Goal: Task Accomplishment & Management: Manage account settings

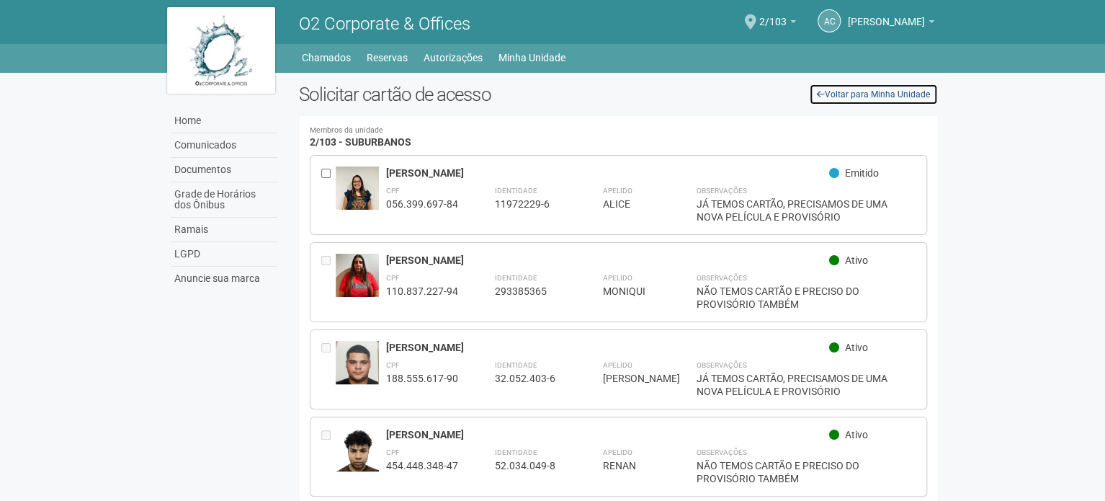
click at [829, 93] on link "Voltar para Minha Unidade" at bounding box center [873, 95] width 129 height 22
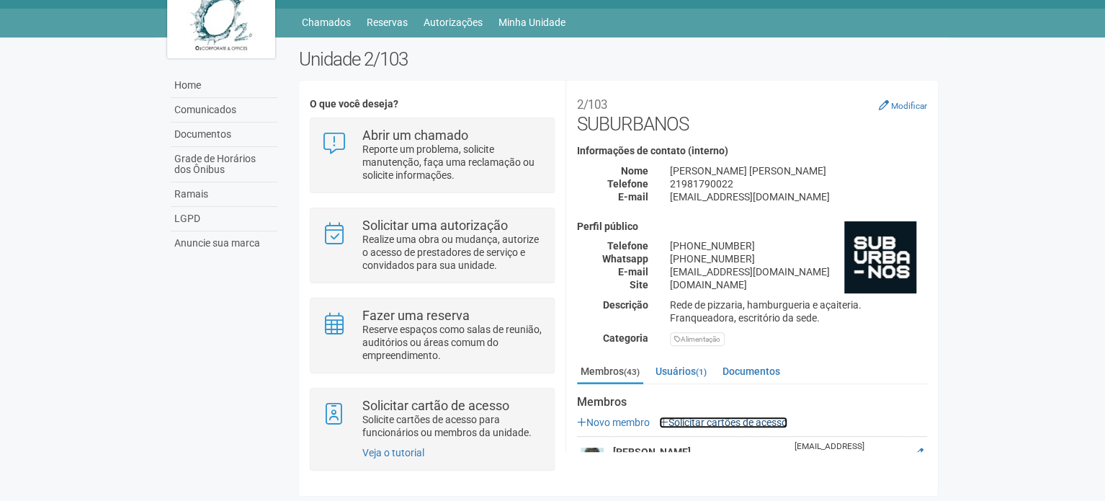
click at [728, 426] on link "Solicitar cartões de acesso" at bounding box center [723, 422] width 128 height 12
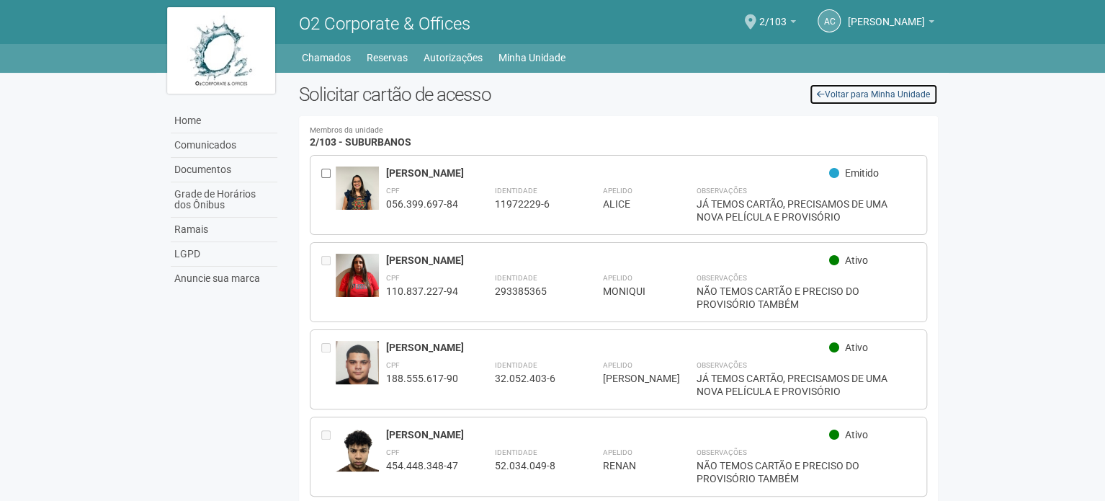
click at [854, 96] on link "Voltar para Minha Unidade" at bounding box center [873, 95] width 129 height 22
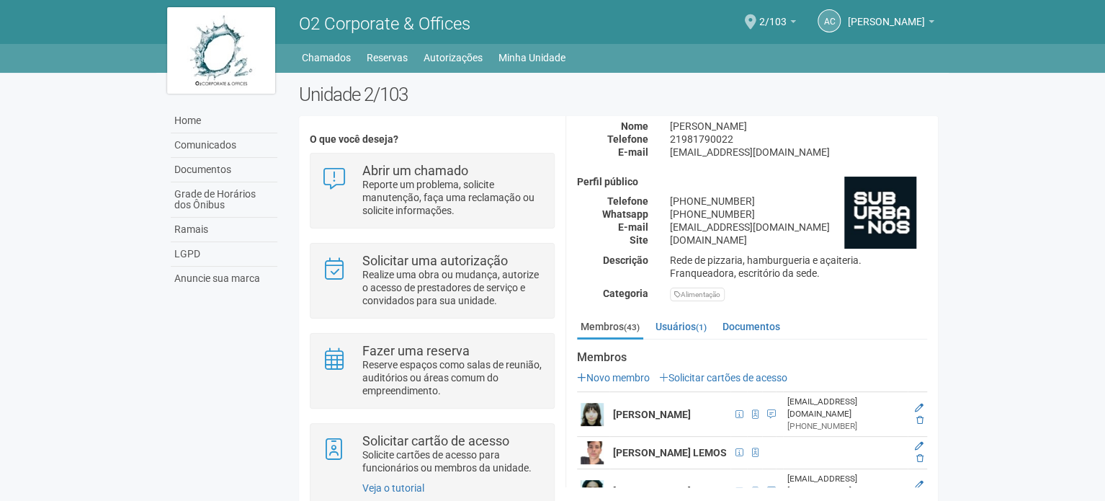
scroll to position [216, 0]
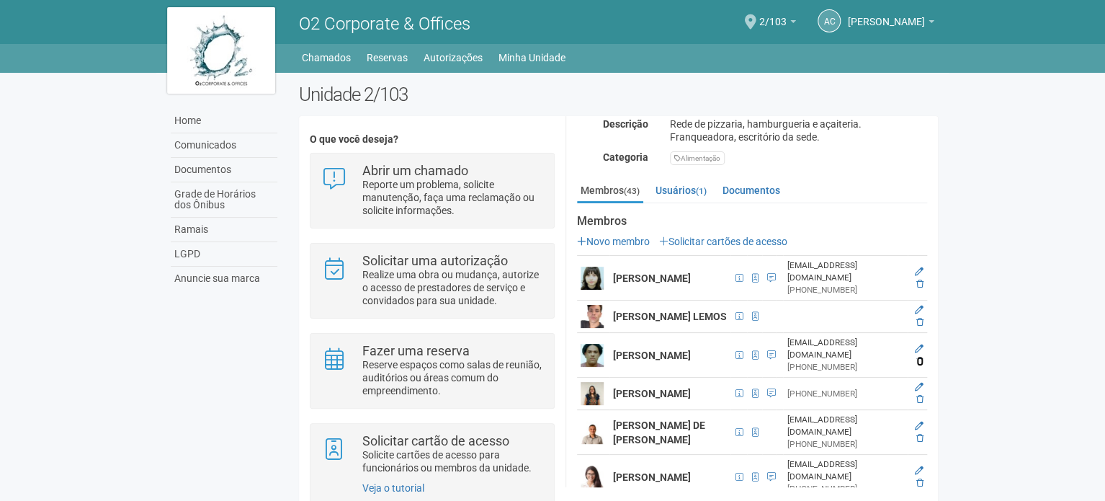
click at [917, 365] on icon at bounding box center [919, 361] width 7 height 9
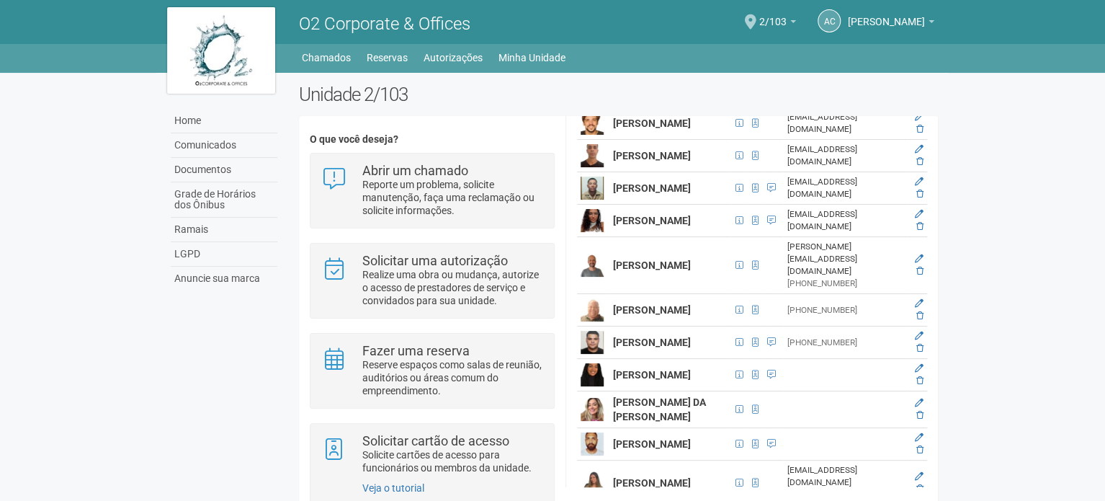
scroll to position [957, 0]
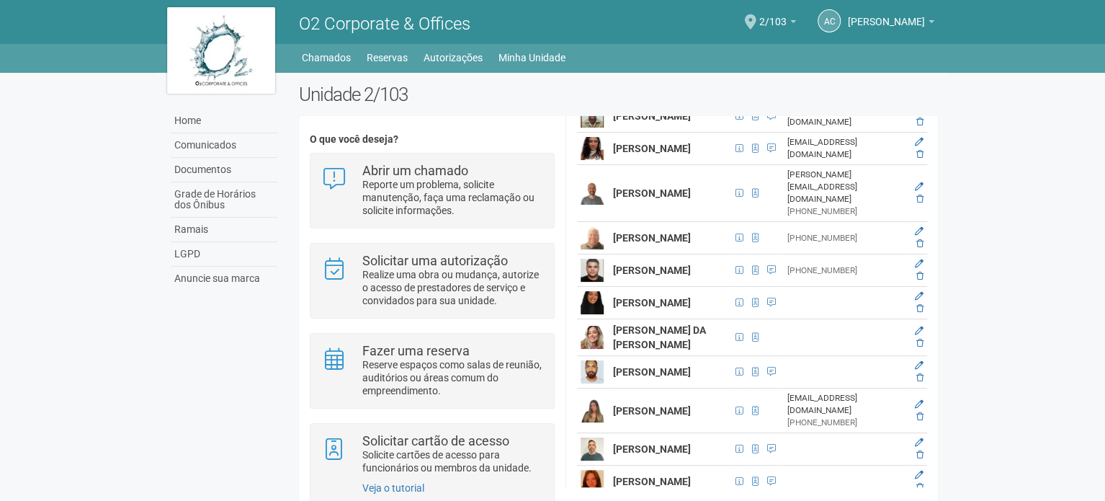
click at [915, 114] on icon at bounding box center [919, 109] width 9 height 9
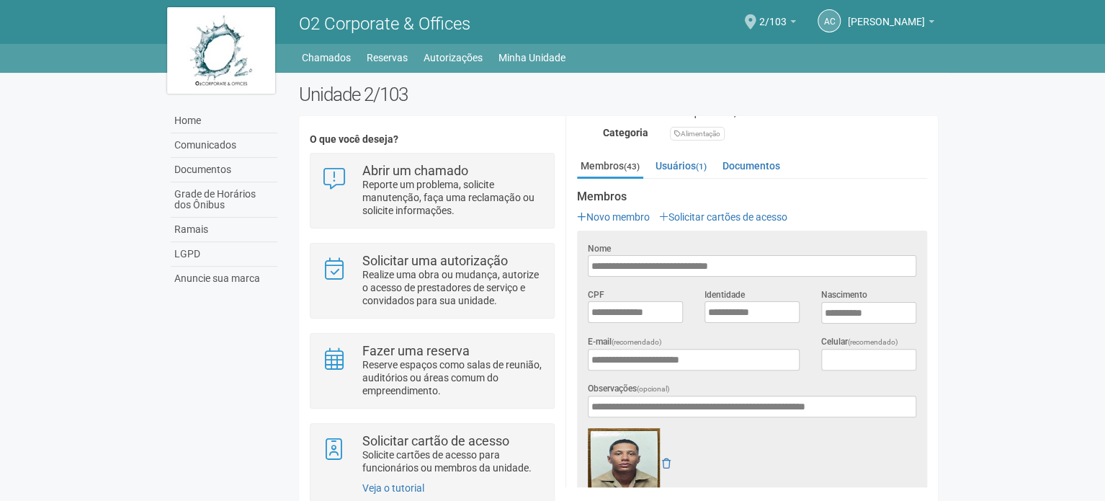
scroll to position [169, 0]
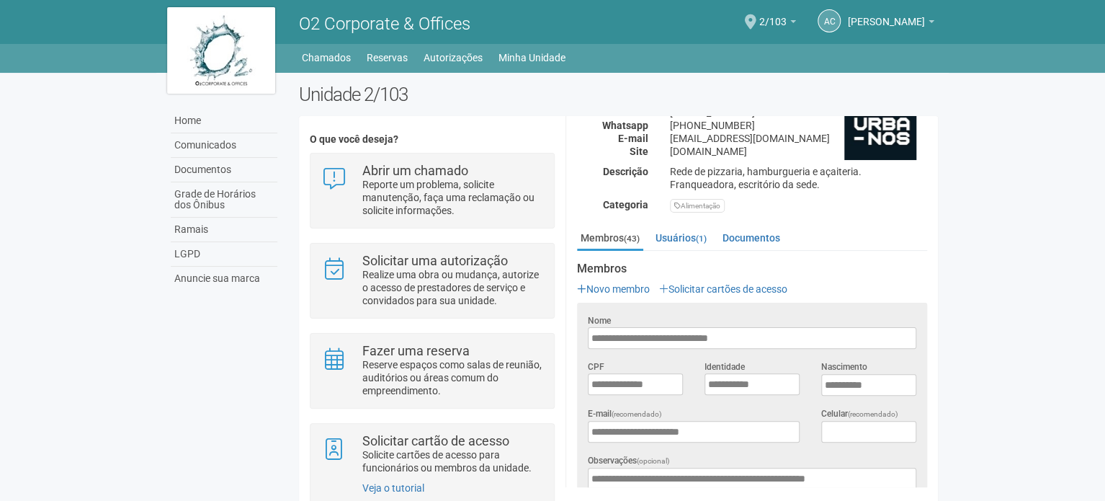
click at [1032, 312] on body "Aguarde... O2 Corporate & Offices AC Anna Carolina Yorio Vianna Anna Carolina Y…" at bounding box center [552, 250] width 1105 height 501
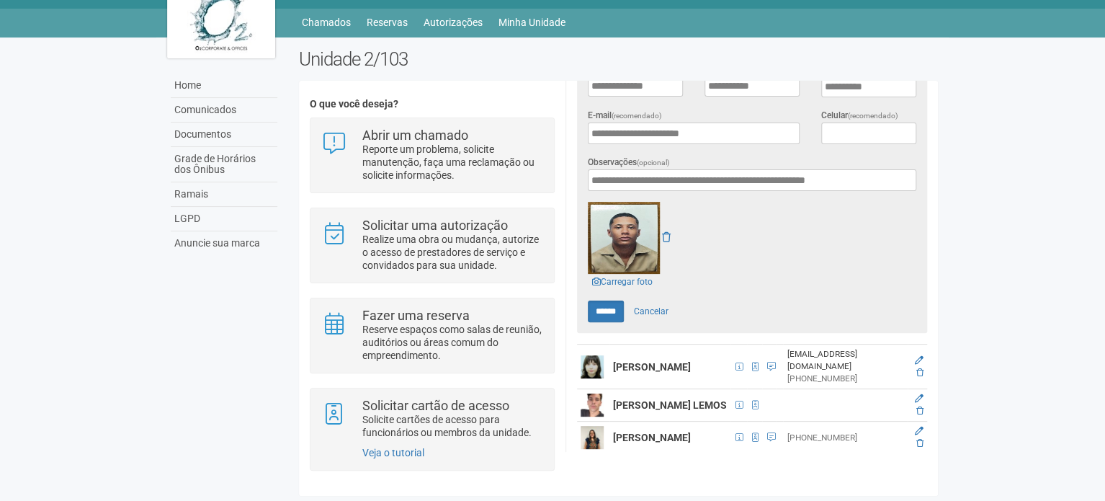
scroll to position [457, 0]
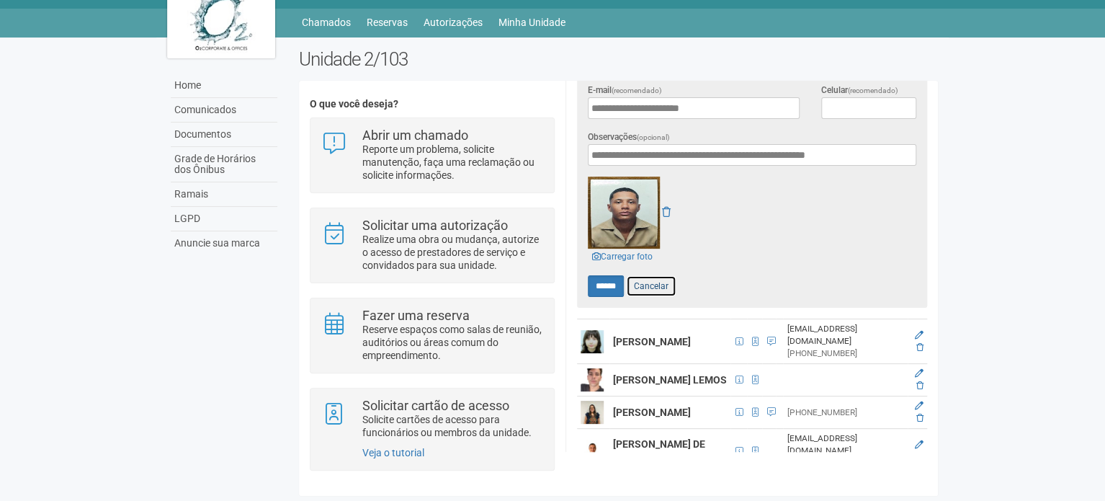
click at [657, 282] on link "Cancelar" at bounding box center [651, 286] width 50 height 22
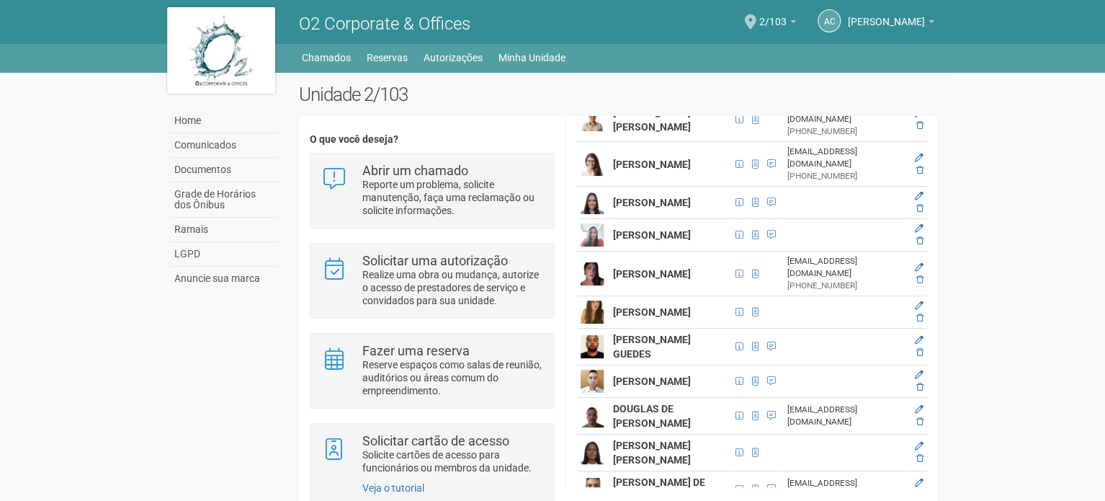
scroll to position [216, 0]
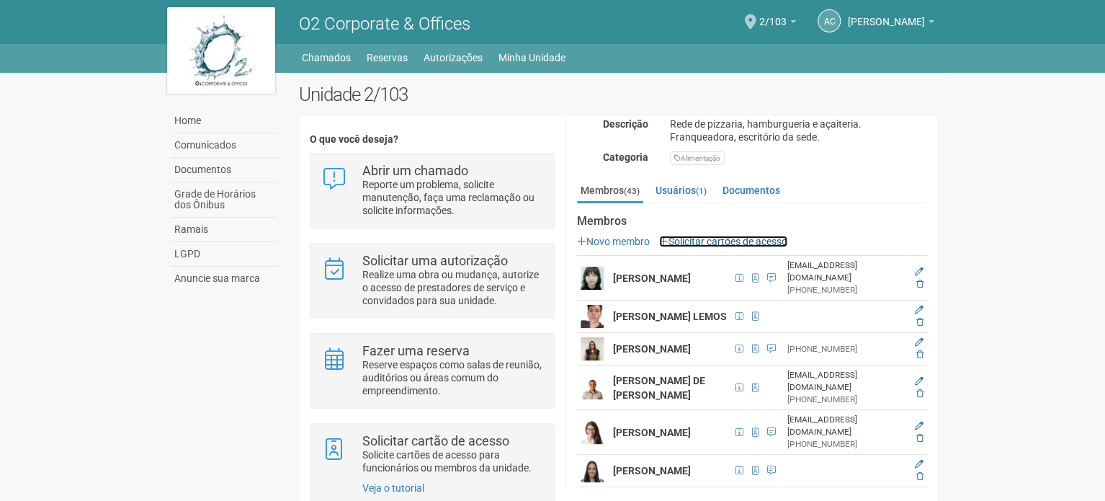
click at [707, 242] on link "Solicitar cartões de acesso" at bounding box center [723, 242] width 128 height 12
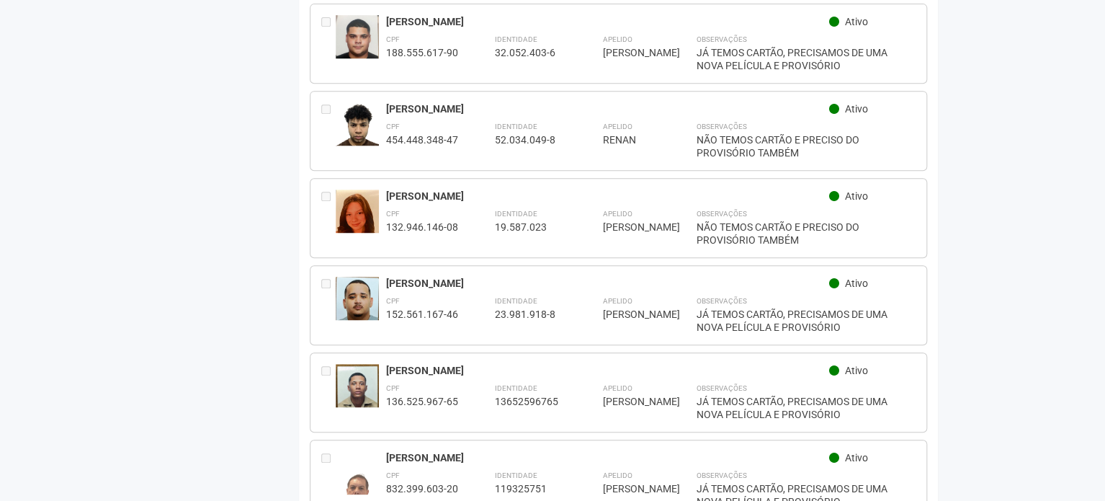
scroll to position [360, 0]
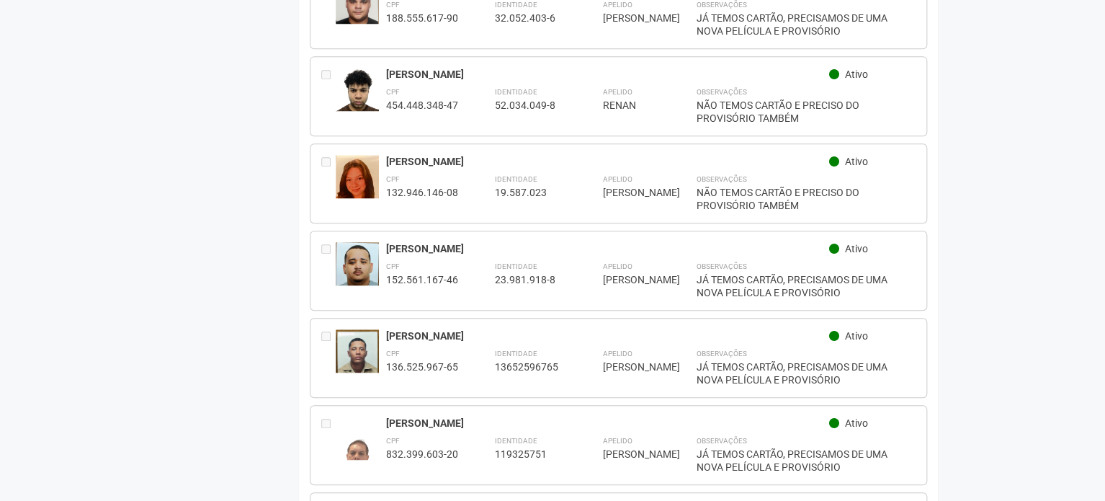
click at [555, 333] on div "[PERSON_NAME]" at bounding box center [607, 335] width 443 height 13
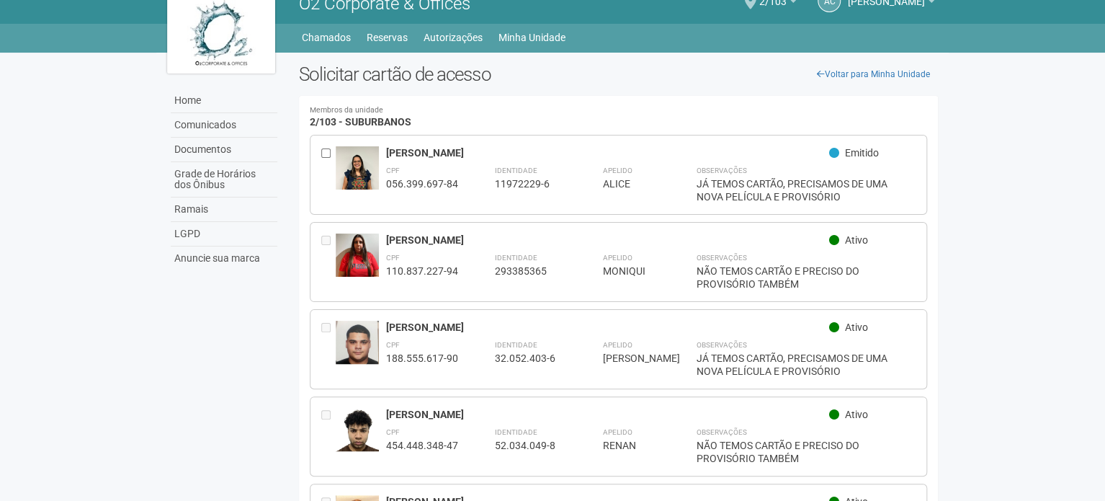
scroll to position [0, 0]
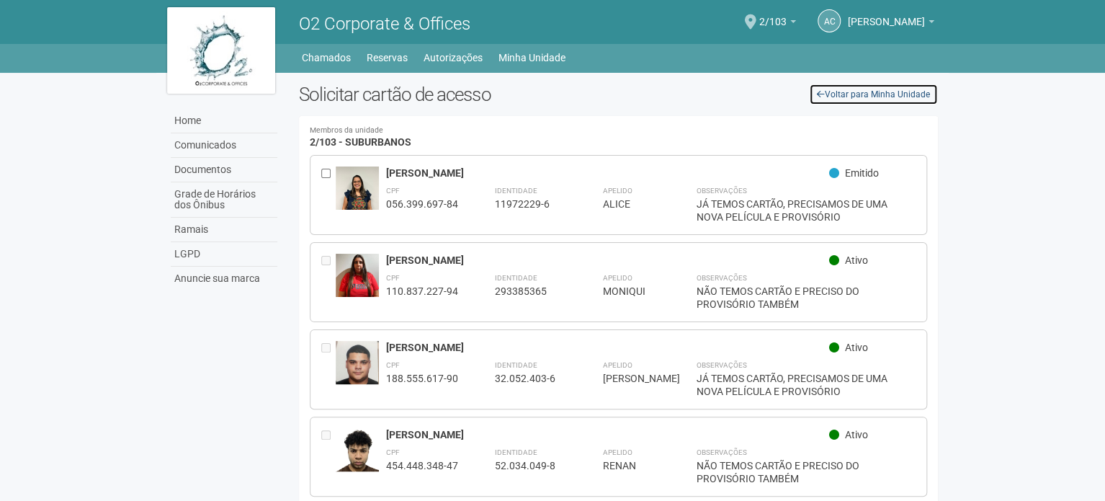
click at [834, 98] on link "Voltar para Minha Unidade" at bounding box center [873, 95] width 129 height 22
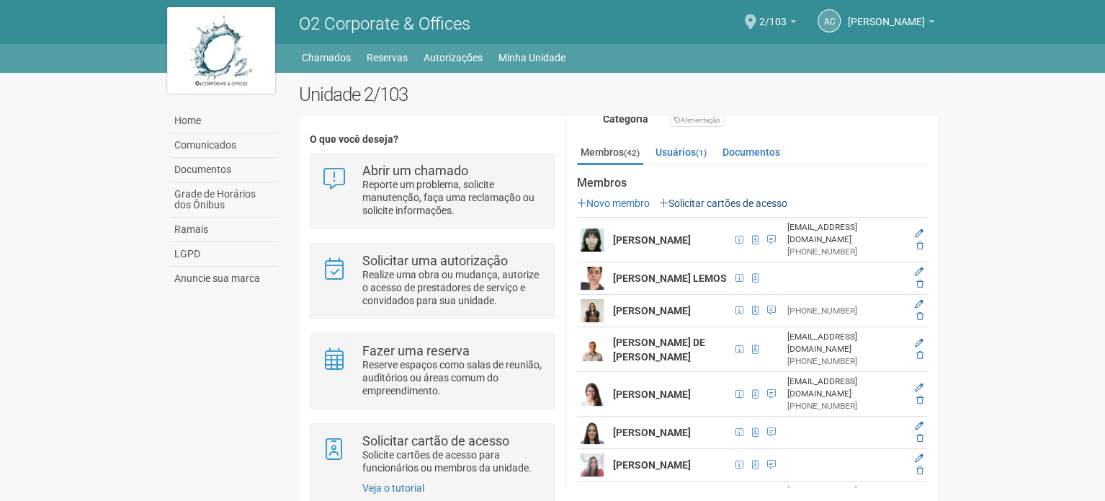
scroll to position [288, 0]
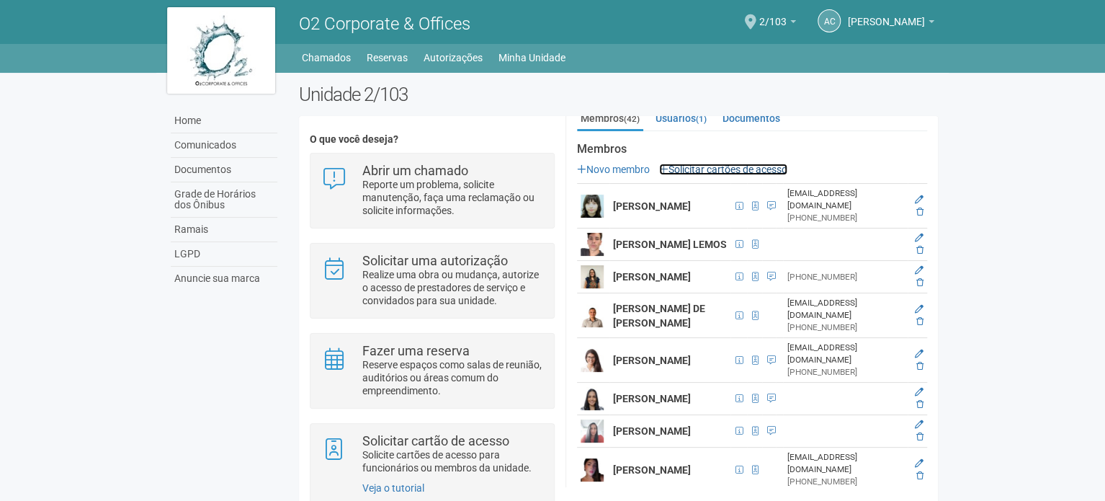
click at [696, 169] on link "Solicitar cartões de acesso" at bounding box center [723, 170] width 128 height 12
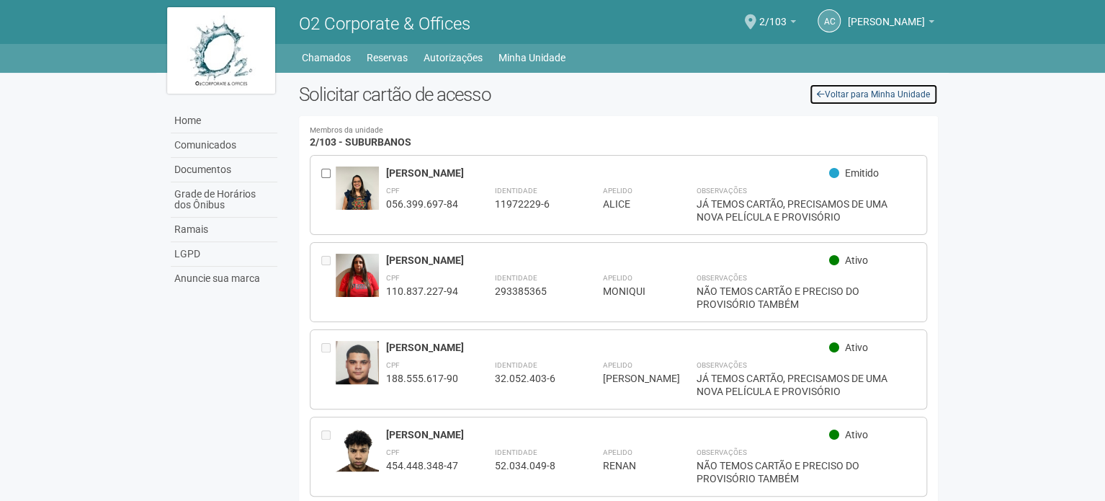
click at [847, 91] on link "Voltar para Minha Unidade" at bounding box center [873, 95] width 129 height 22
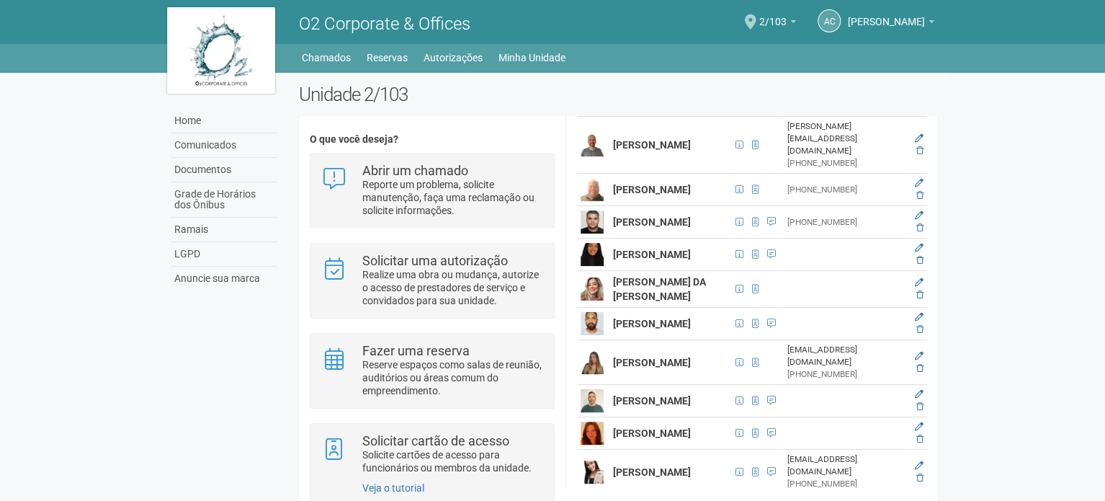
scroll to position [1009, 0]
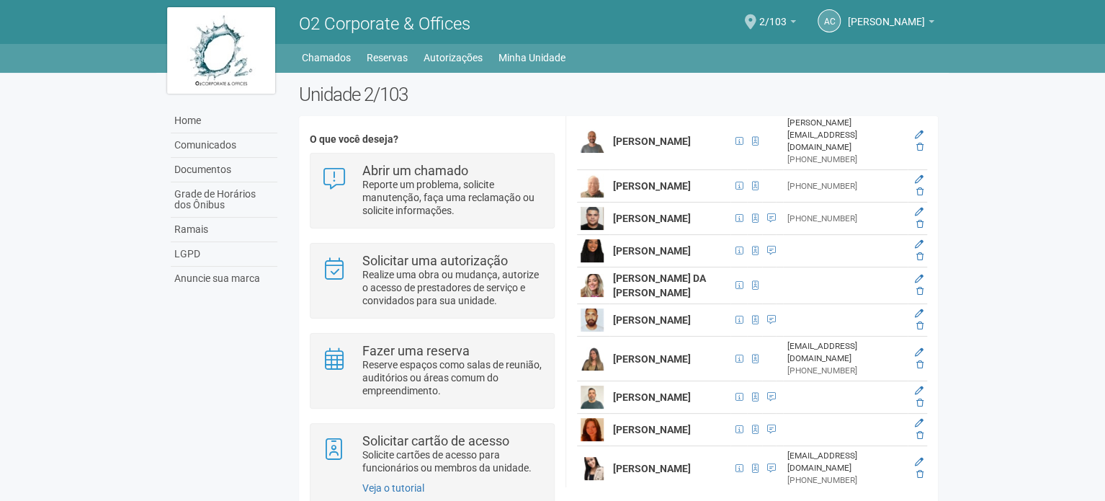
click at [649, 70] on strong "[PERSON_NAME]" at bounding box center [652, 64] width 78 height 12
click at [751, 68] on span at bounding box center [754, 64] width 6 height 9
click at [747, 81] on td at bounding box center [754, 64] width 15 height 32
click at [747, 72] on span at bounding box center [754, 64] width 15 height 16
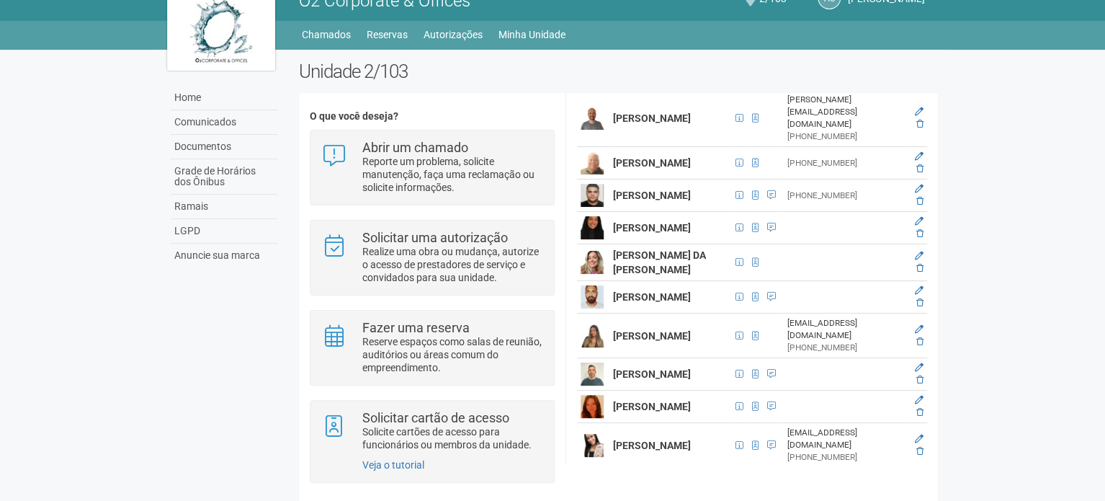
scroll to position [35, 0]
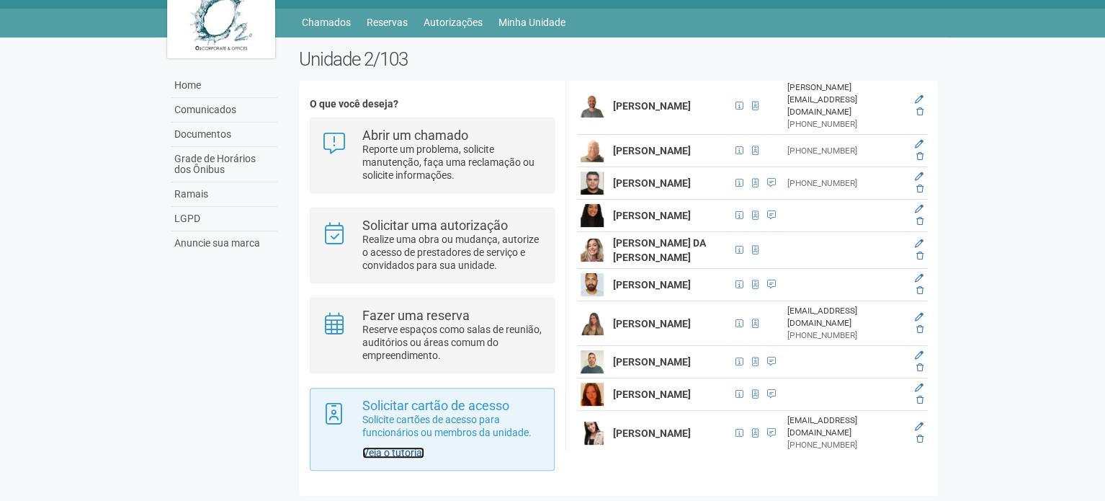
click at [412, 452] on link "Veja o tutorial" at bounding box center [393, 453] width 62 height 12
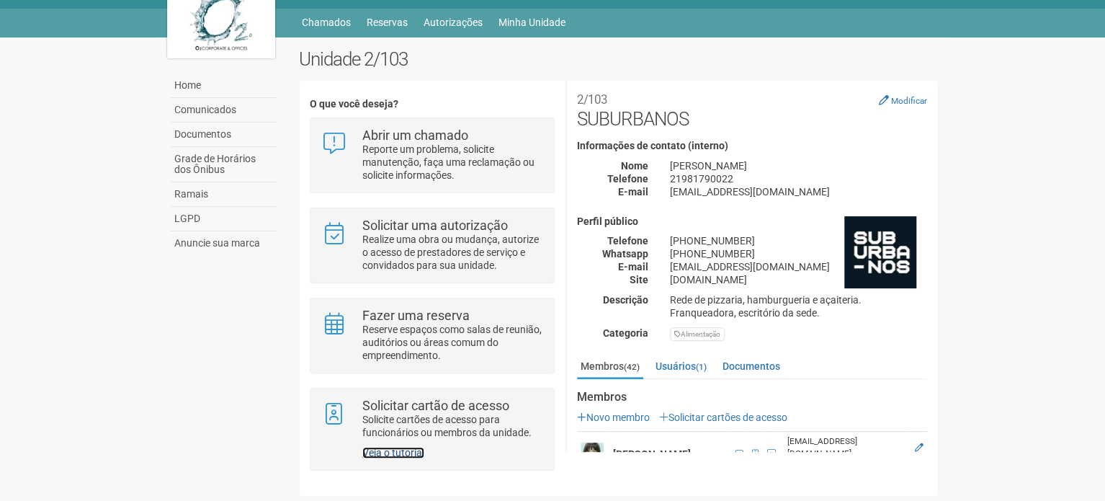
scroll to position [0, 0]
